Goal: Task Accomplishment & Management: Use online tool/utility

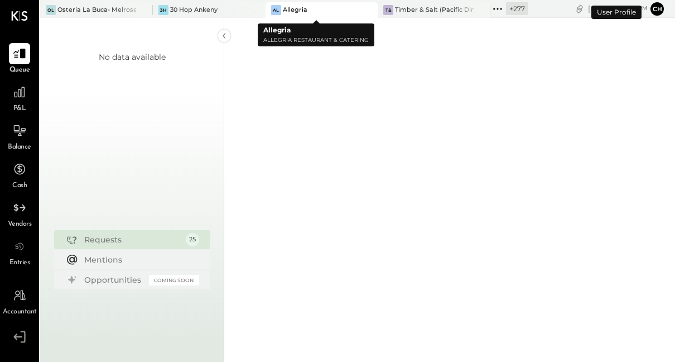
click at [367, 11] on icon at bounding box center [368, 9] width 14 height 13
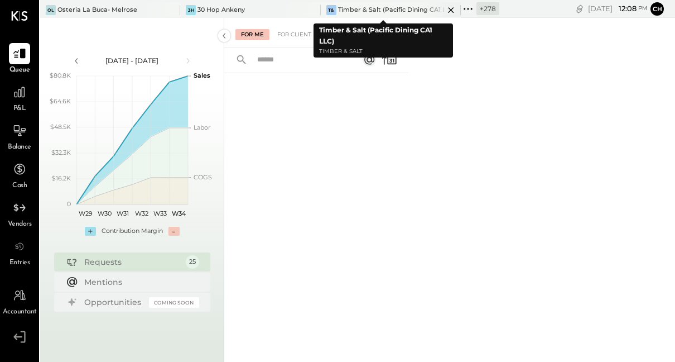
click at [174, 11] on icon at bounding box center [171, 10] width 6 height 6
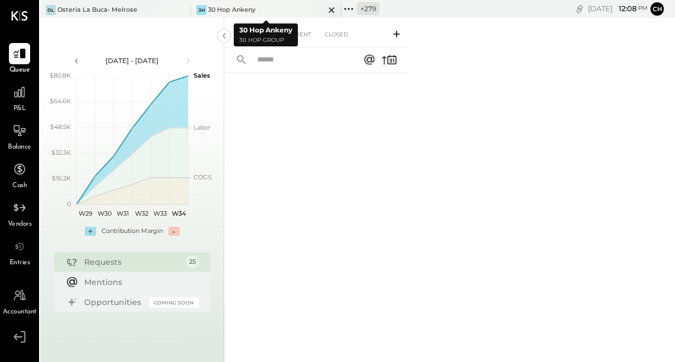
click at [330, 9] on icon at bounding box center [332, 9] width 14 height 13
click at [178, 7] on icon at bounding box center [181, 9] width 14 height 13
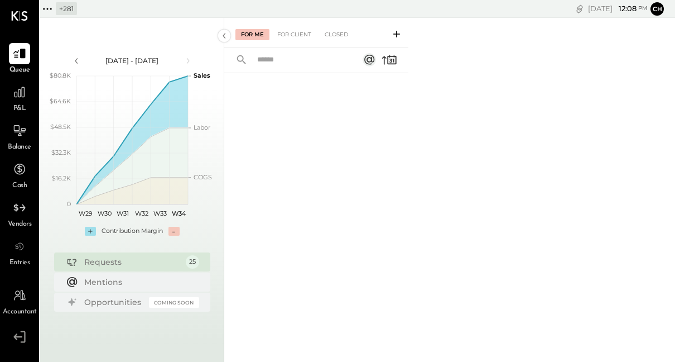
click at [49, 4] on icon at bounding box center [47, 9] width 15 height 15
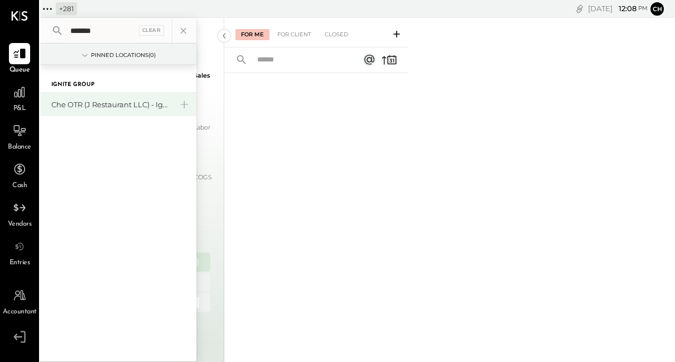
type input "*******"
click at [93, 99] on div "Che OTR (J Restaurant LLC) - Ignite" at bounding box center [111, 104] width 121 height 11
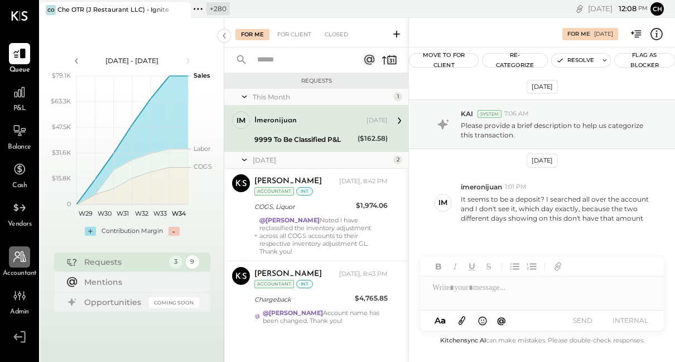
click at [13, 260] on icon at bounding box center [19, 257] width 15 height 15
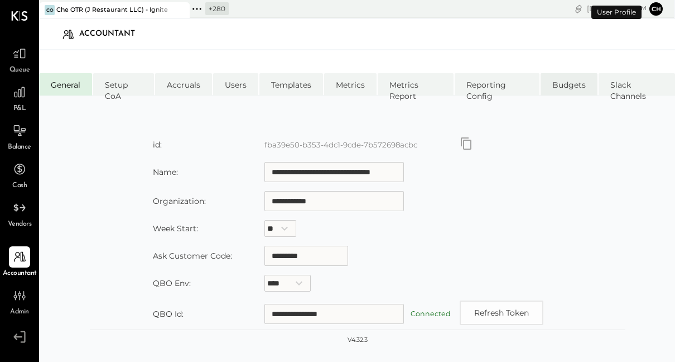
click at [566, 82] on li "Budgets" at bounding box center [569, 84] width 57 height 22
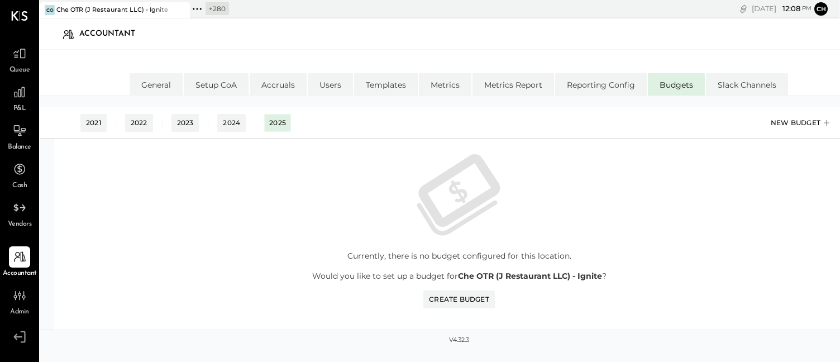
click at [675, 120] on div "New Budget" at bounding box center [800, 122] width 61 height 17
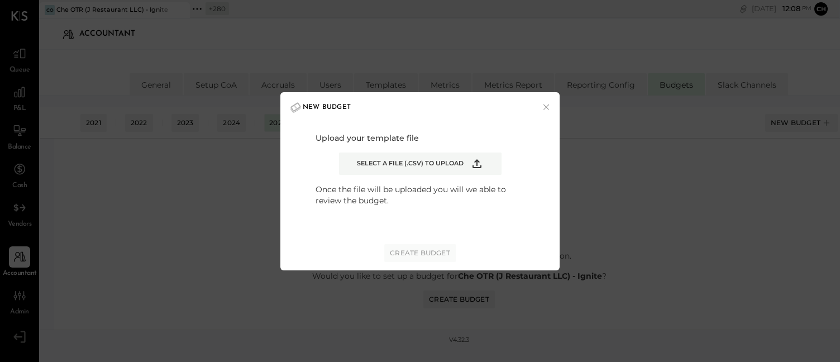
click at [480, 164] on icon "Example Modal" at bounding box center [476, 163] width 13 height 13
click at [0, 0] on input "Select a file (.csv) to upload" at bounding box center [0, 0] width 0 height 0
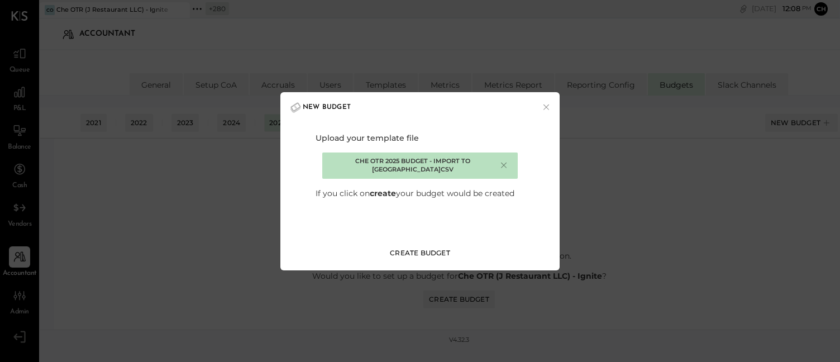
click at [444, 253] on div "Create Budget" at bounding box center [420, 252] width 60 height 9
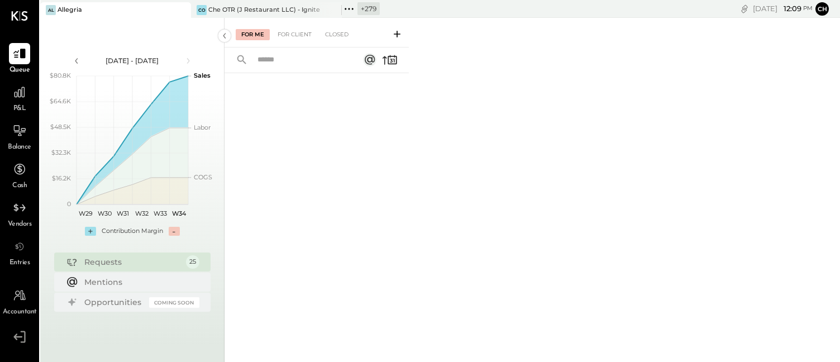
click at [352, 8] on icon at bounding box center [349, 9] width 15 height 15
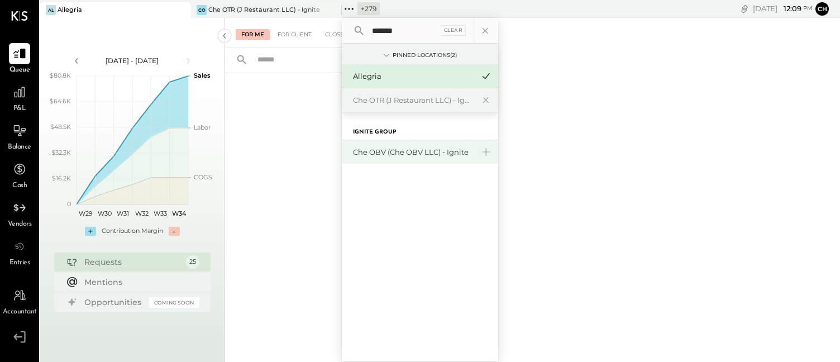
type input "*******"
click at [387, 156] on div "Che OBV (Che OBV LLC) - Ignite" at bounding box center [413, 152] width 121 height 11
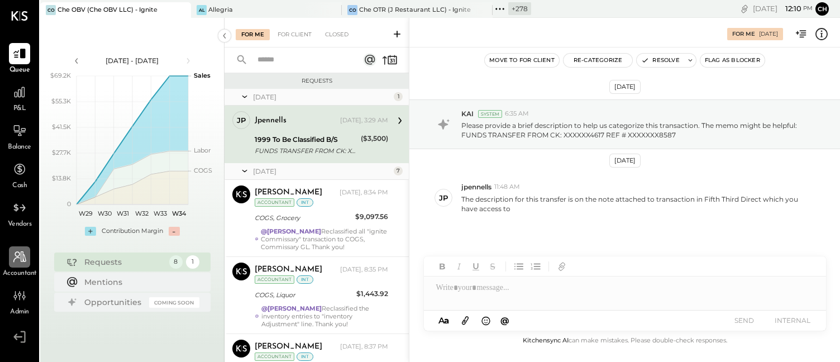
click at [21, 259] on icon at bounding box center [19, 256] width 13 height 11
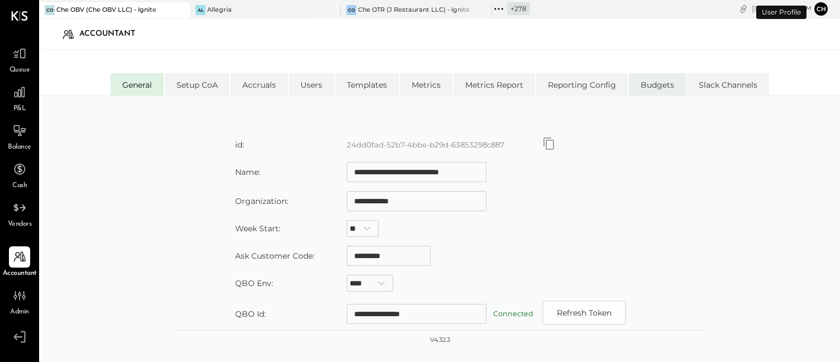
click at [658, 87] on li "Budgets" at bounding box center [657, 84] width 57 height 22
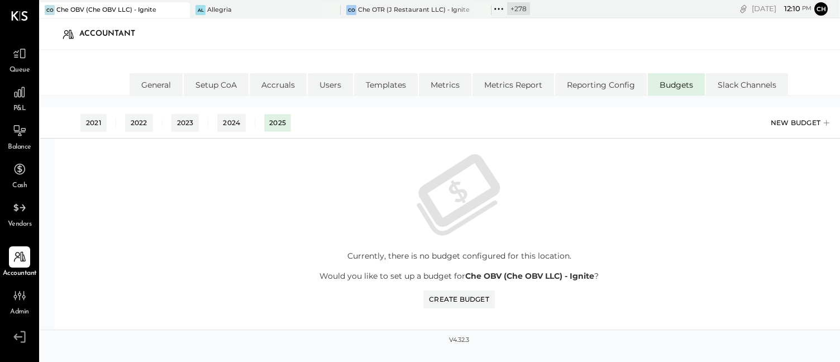
click at [792, 122] on div "New Budget" at bounding box center [800, 122] width 61 height 17
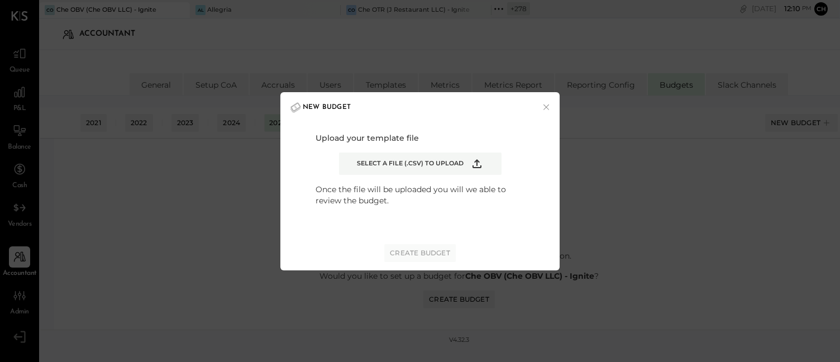
click at [466, 164] on label "Select a file (.csv) to upload" at bounding box center [420, 163] width 162 height 22
click at [0, 0] on input "Select a file (.csv) to upload" at bounding box center [0, 0] width 0 height 0
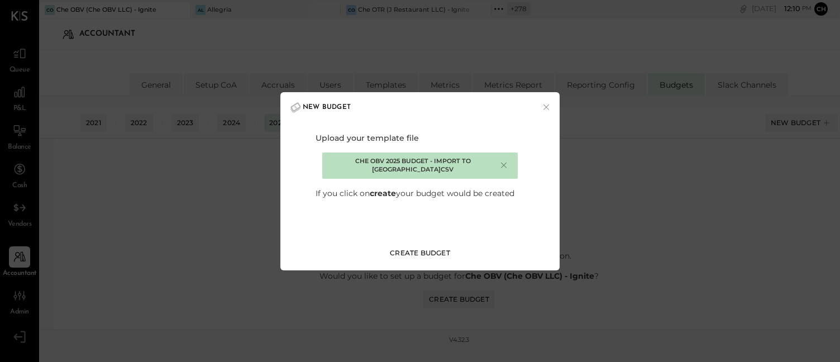
click at [430, 252] on div "Create Budget" at bounding box center [420, 252] width 60 height 9
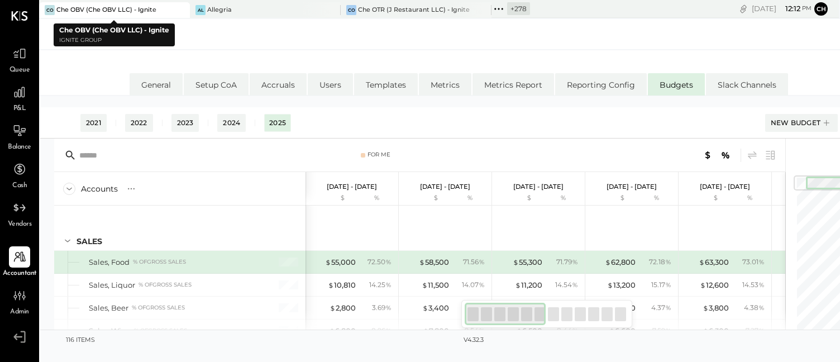
click at [180, 11] on icon at bounding box center [180, 10] width 6 height 6
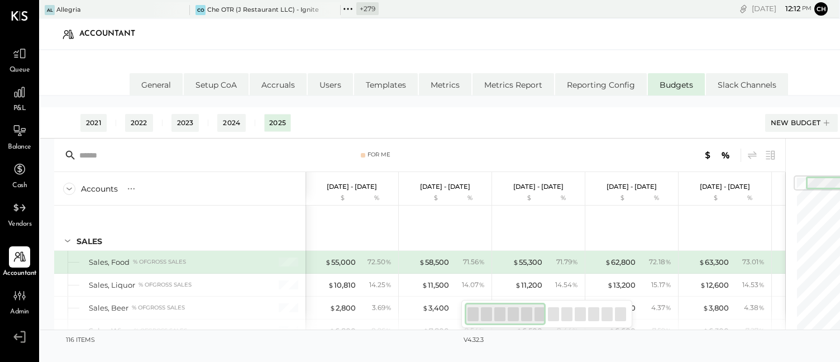
click at [180, 11] on icon at bounding box center [180, 10] width 6 height 6
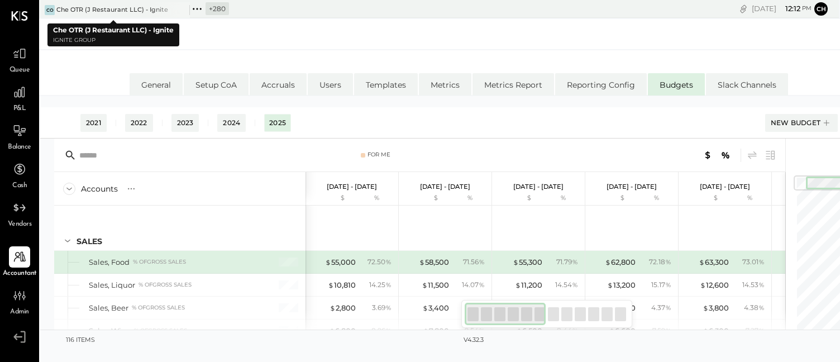
click at [180, 11] on icon at bounding box center [180, 10] width 6 height 6
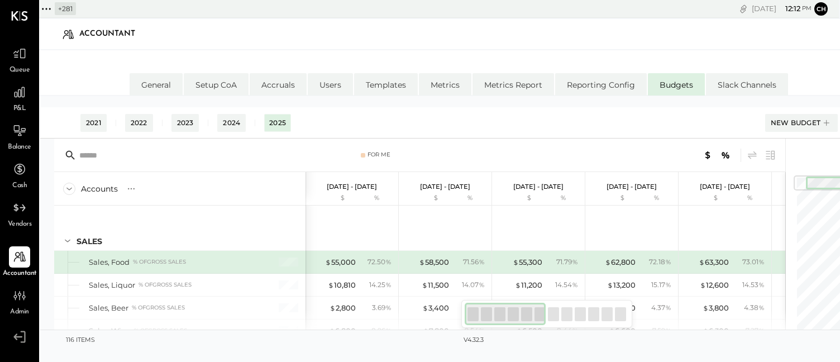
click at [46, 9] on icon at bounding box center [46, 9] width 15 height 15
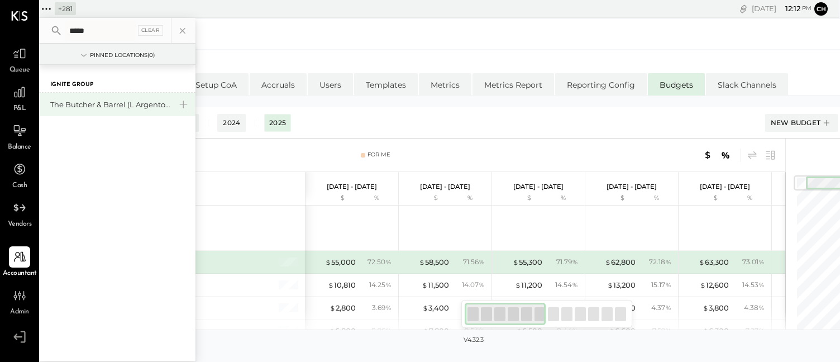
type input "*****"
click at [117, 110] on div "The Butcher & Barrel (L Argento LLC) - [GEOGRAPHIC_DATA]" at bounding box center [117, 104] width 156 height 23
click at [121, 105] on div "The Butcher & Barrel (L Argento LLC) - [GEOGRAPHIC_DATA]" at bounding box center [110, 104] width 121 height 11
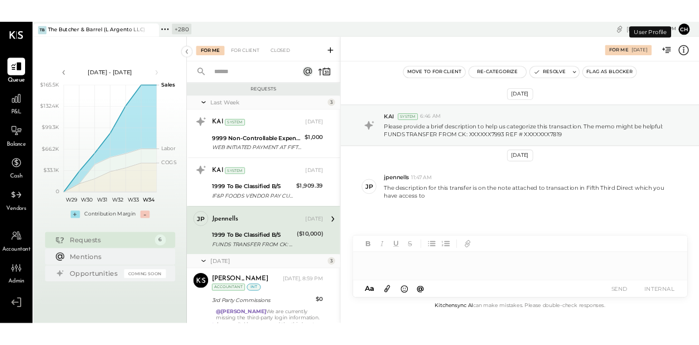
scroll to position [32, 0]
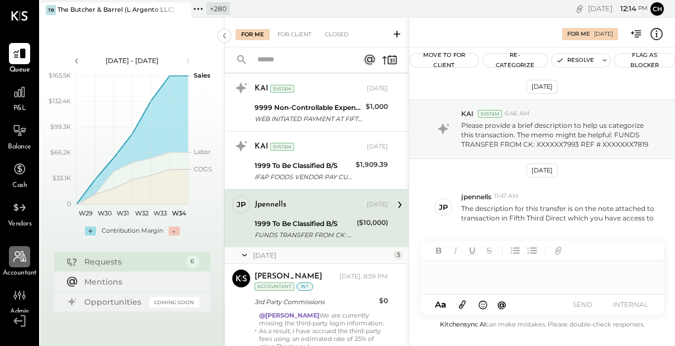
click at [19, 258] on icon at bounding box center [19, 257] width 15 height 15
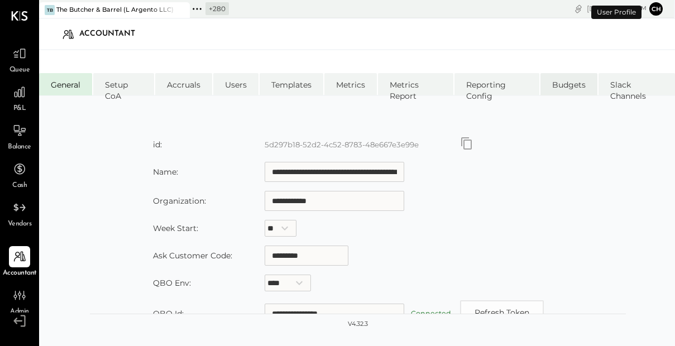
click at [569, 87] on li "Budgets" at bounding box center [568, 84] width 57 height 22
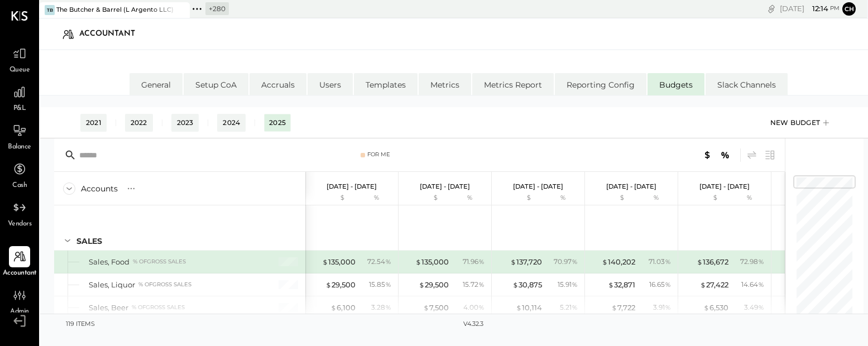
click at [822, 124] on icon at bounding box center [826, 122] width 12 height 17
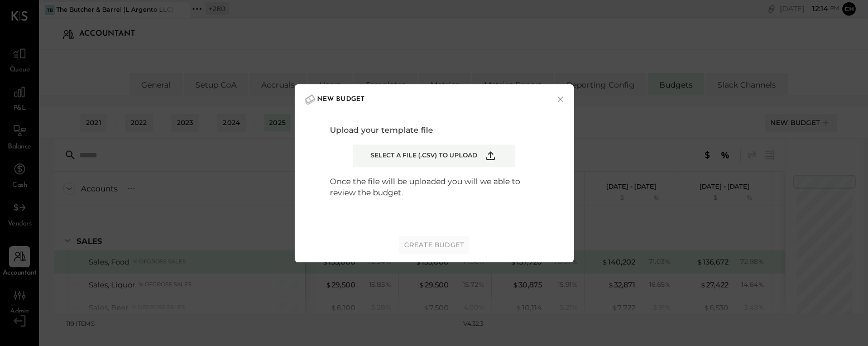
click at [487, 162] on label "Select a file (.csv) to upload" at bounding box center [434, 156] width 162 height 22
click at [0, 0] on input "Select a file (.csv) to upload" at bounding box center [0, 0] width 0 height 0
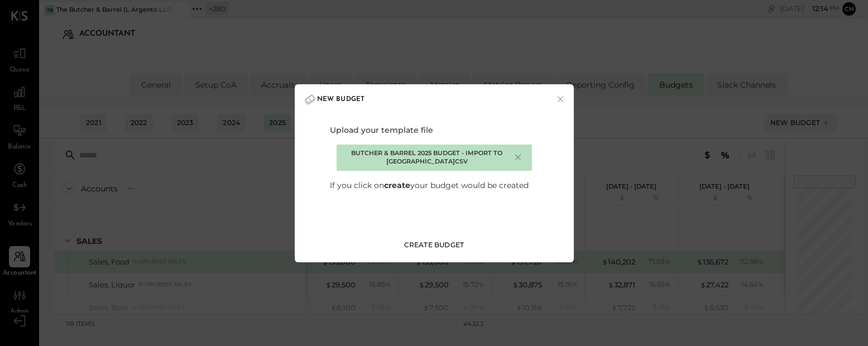
click at [429, 239] on button "Create Budget" at bounding box center [434, 245] width 71 height 18
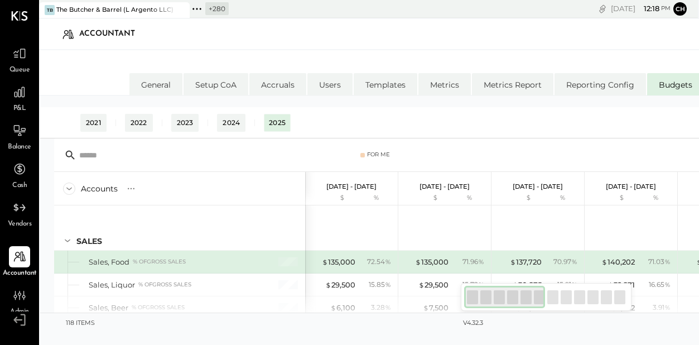
click at [200, 5] on icon at bounding box center [197, 9] width 15 height 15
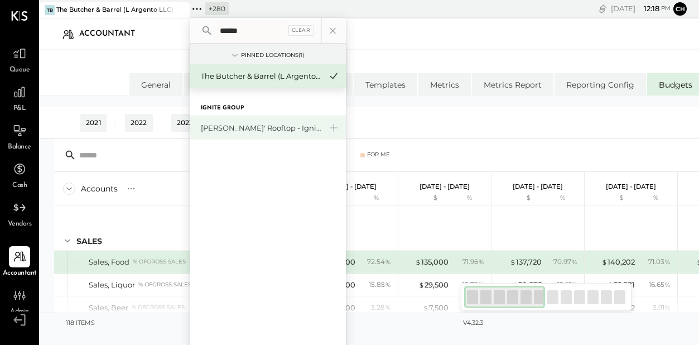
type input "******"
click at [232, 119] on div "[PERSON_NAME]' Rooftop - Ignite" at bounding box center [268, 127] width 156 height 23
click at [236, 128] on div "[PERSON_NAME]' Rooftop - Ignite" at bounding box center [261, 128] width 121 height 11
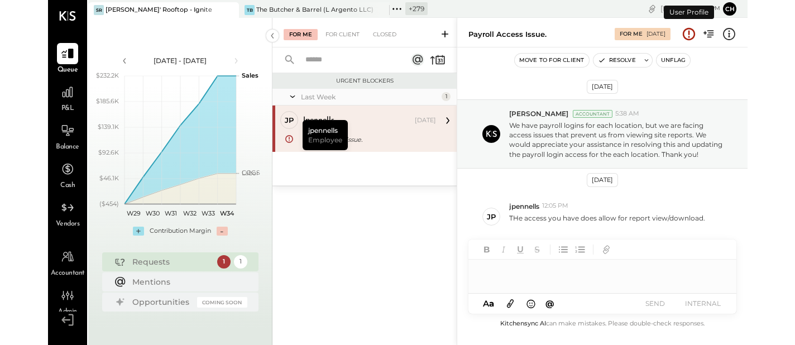
scroll to position [8, 0]
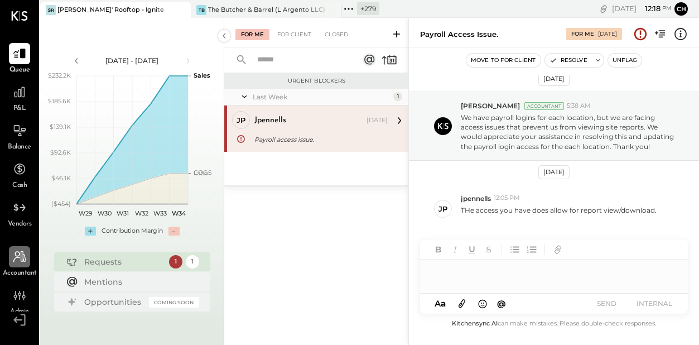
click at [25, 266] on div at bounding box center [19, 256] width 21 height 21
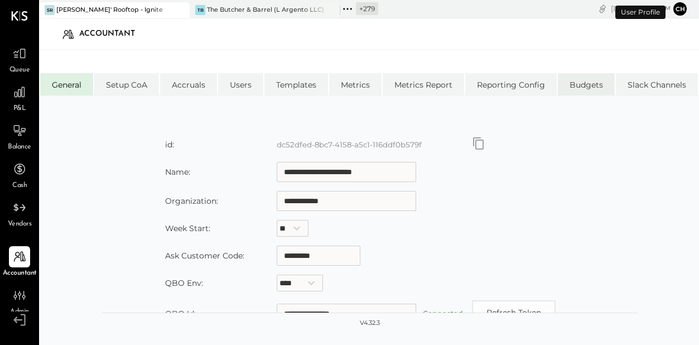
click at [590, 83] on li "Budgets" at bounding box center [586, 84] width 57 height 22
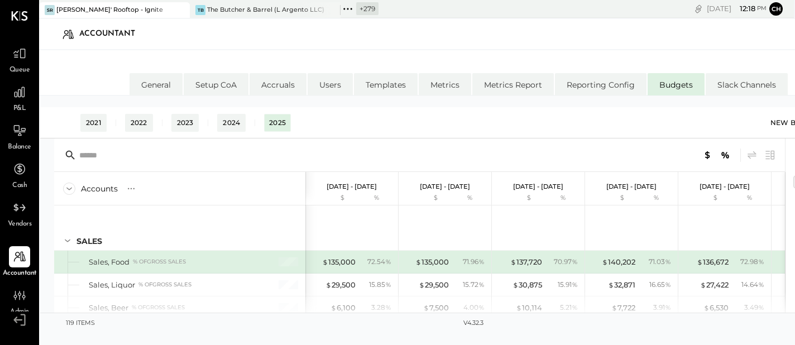
click at [790, 119] on div "New Budget" at bounding box center [800, 122] width 61 height 17
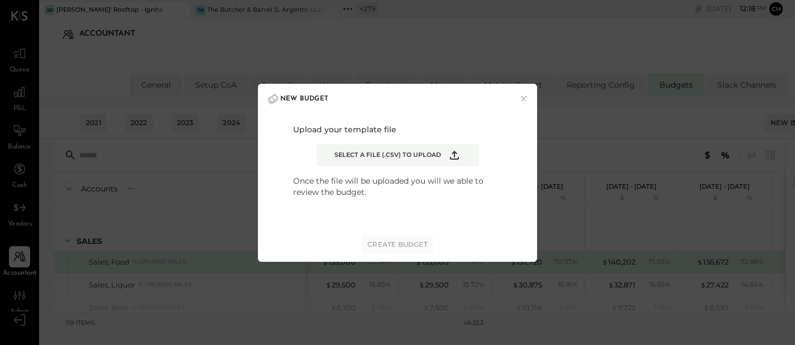
click at [448, 155] on icon "Example Modal" at bounding box center [454, 154] width 13 height 13
click at [0, 0] on input "Select a file (.csv) to upload" at bounding box center [0, 0] width 0 height 0
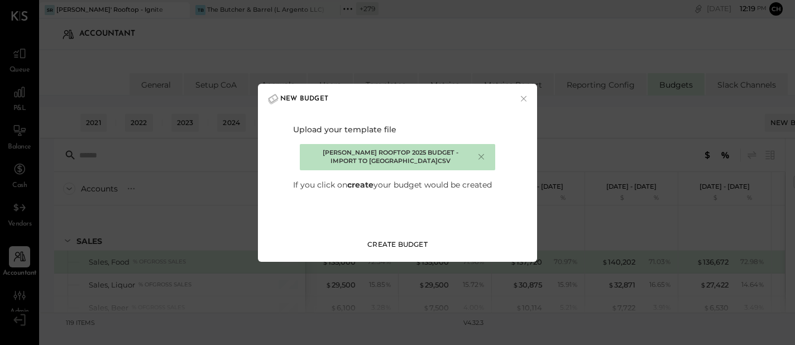
click at [406, 245] on div "Create Budget" at bounding box center [397, 243] width 60 height 9
